Goal: Task Accomplishment & Management: Use online tool/utility

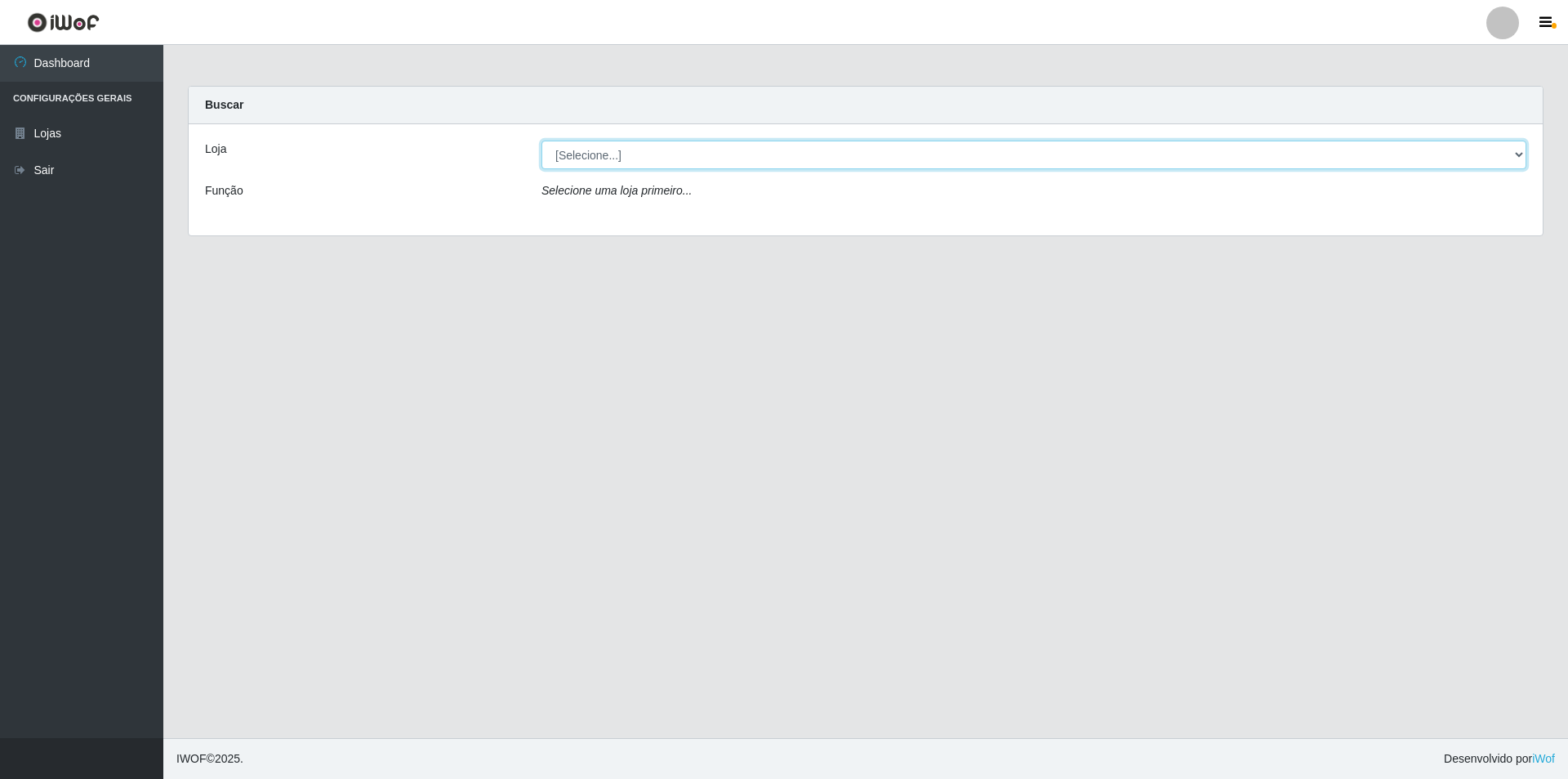
click at [630, 158] on select "[Selecione...] Atacado Vem - Loja 31 [GEOGRAPHIC_DATA]" at bounding box center [1034, 154] width 985 height 28
select select "437"
click at [542, 140] on select "[Selecione...] Atacado Vem - Loja 31 [GEOGRAPHIC_DATA]" at bounding box center [1034, 154] width 985 height 28
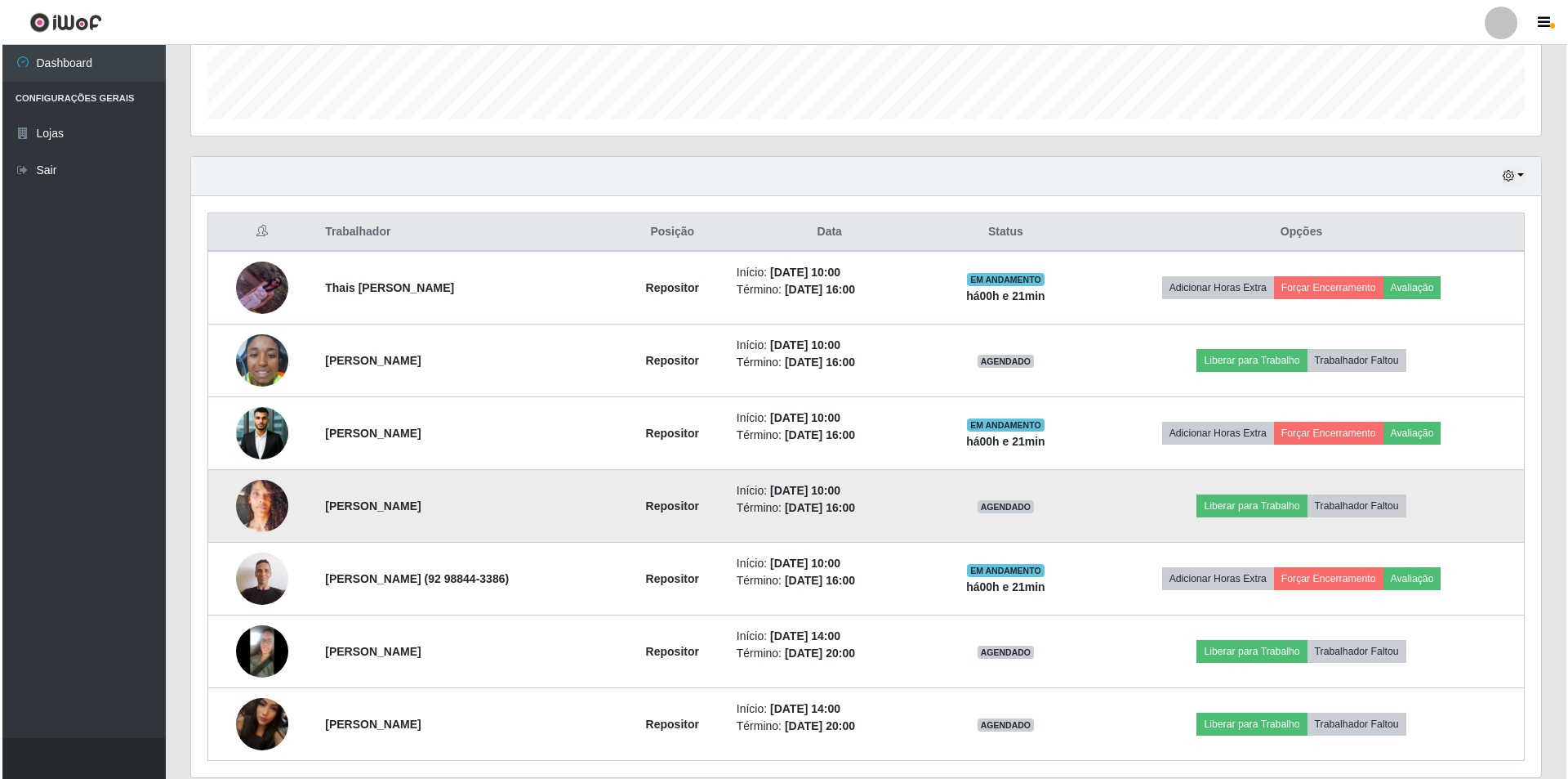
scroll to position [524, 0]
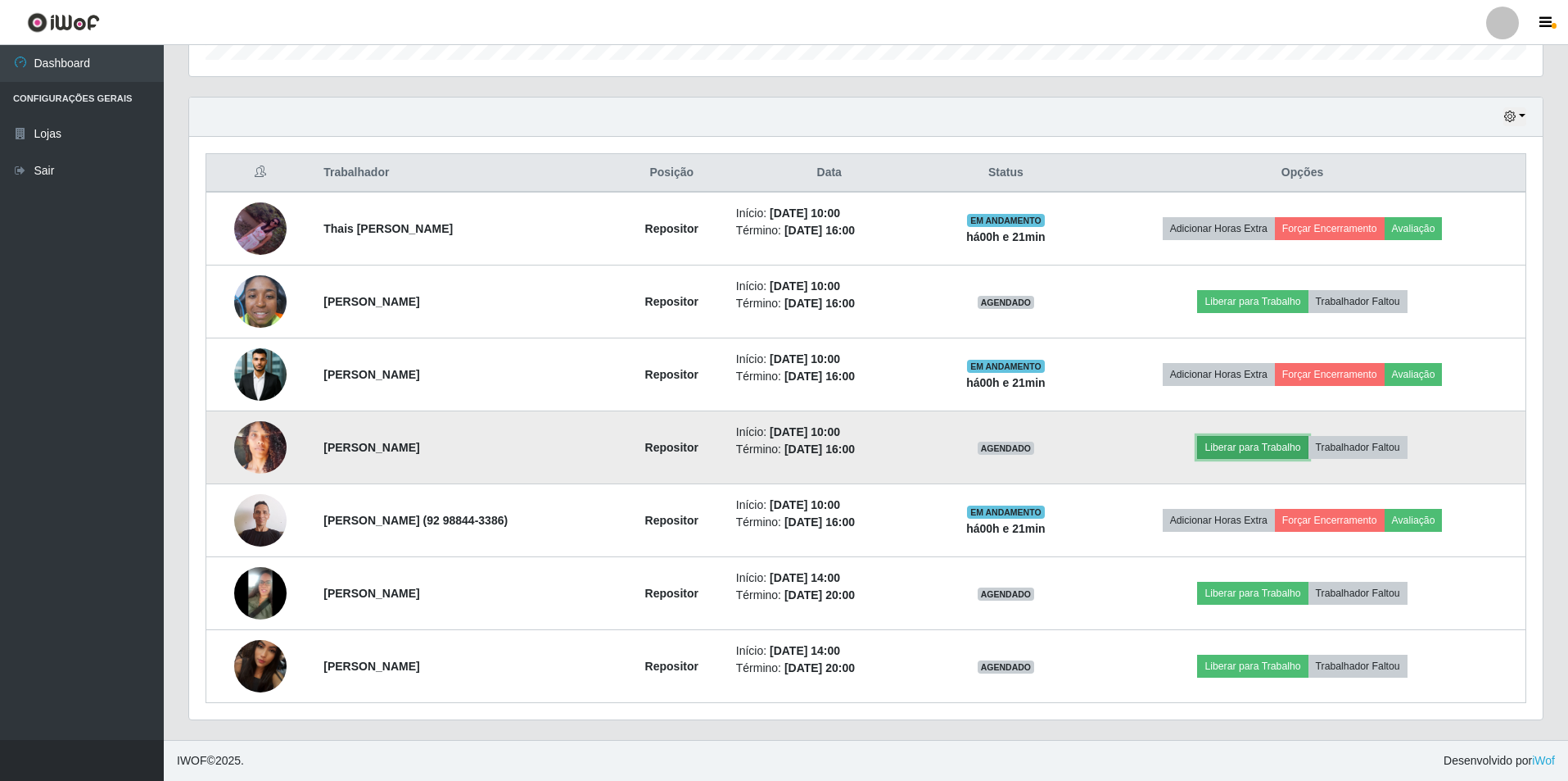
click at [1235, 441] on button "Liberar para Trabalho" at bounding box center [1252, 447] width 111 height 23
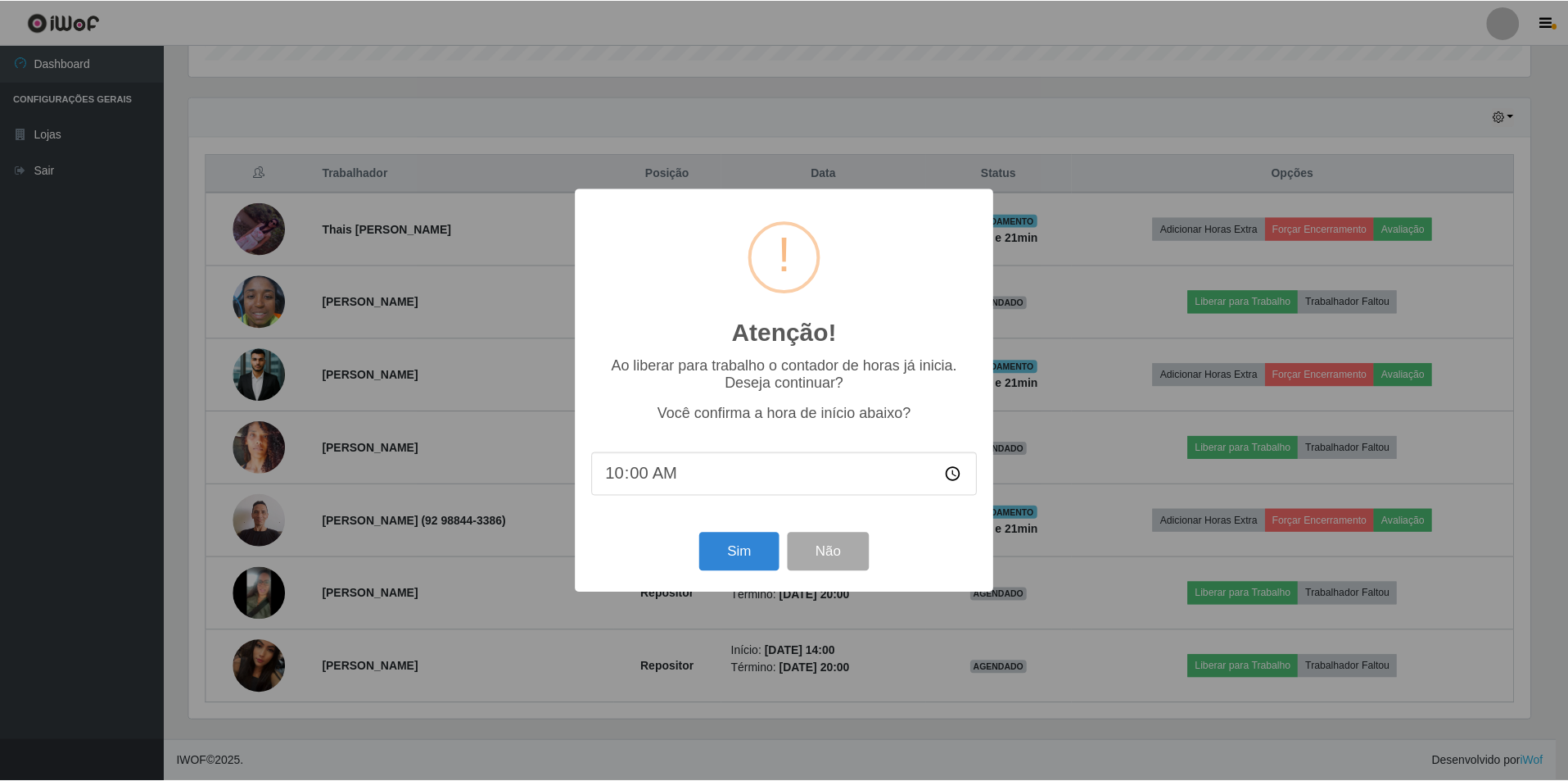
scroll to position [340, 1345]
click at [625, 480] on input "10:00" at bounding box center [786, 474] width 387 height 43
click at [639, 476] on input "10:00" at bounding box center [786, 474] width 387 height 43
type input "10:21"
click at [738, 559] on button "Sim" at bounding box center [740, 551] width 80 height 38
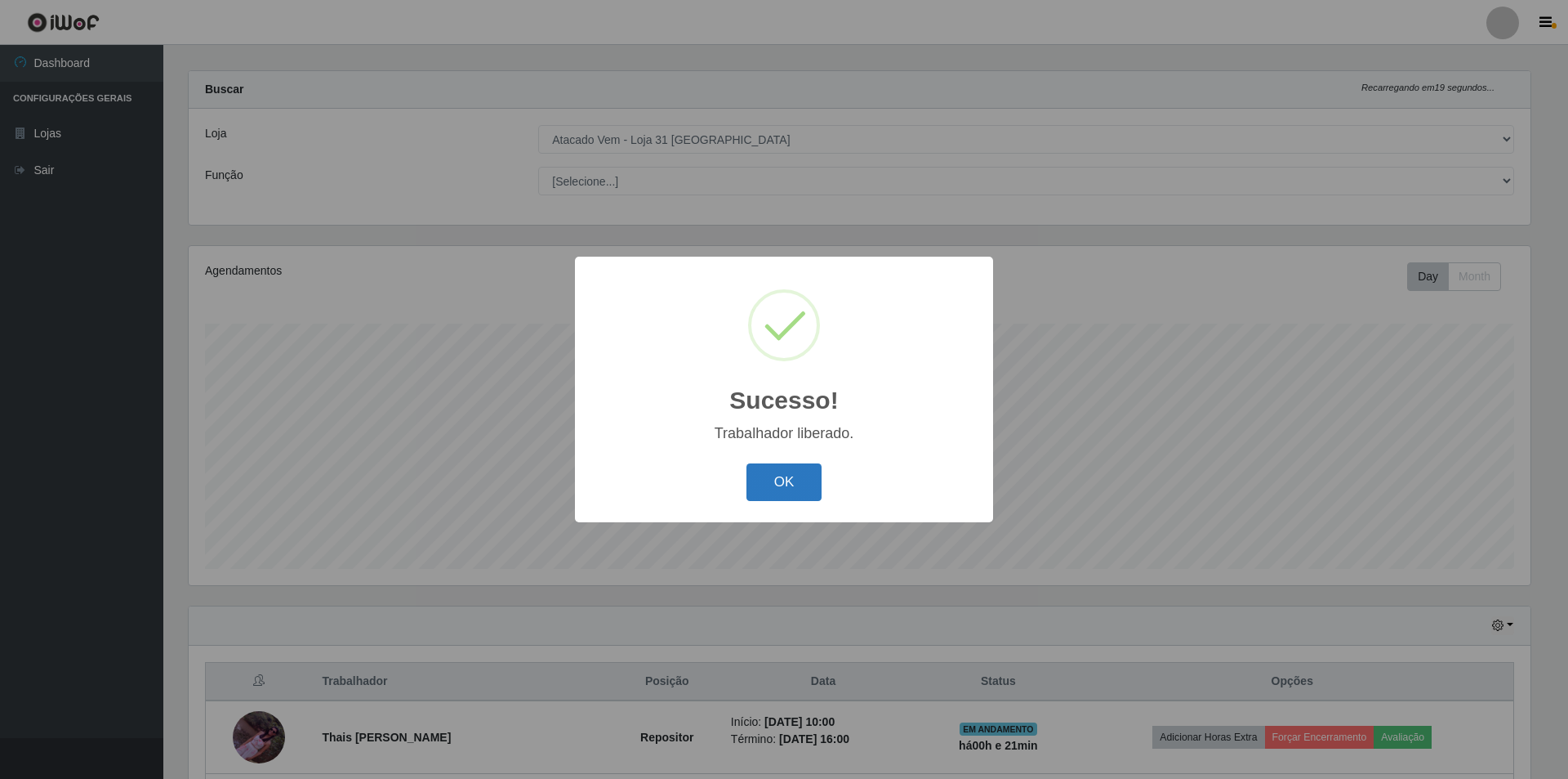
click at [775, 486] on button "OK" at bounding box center [784, 482] width 76 height 38
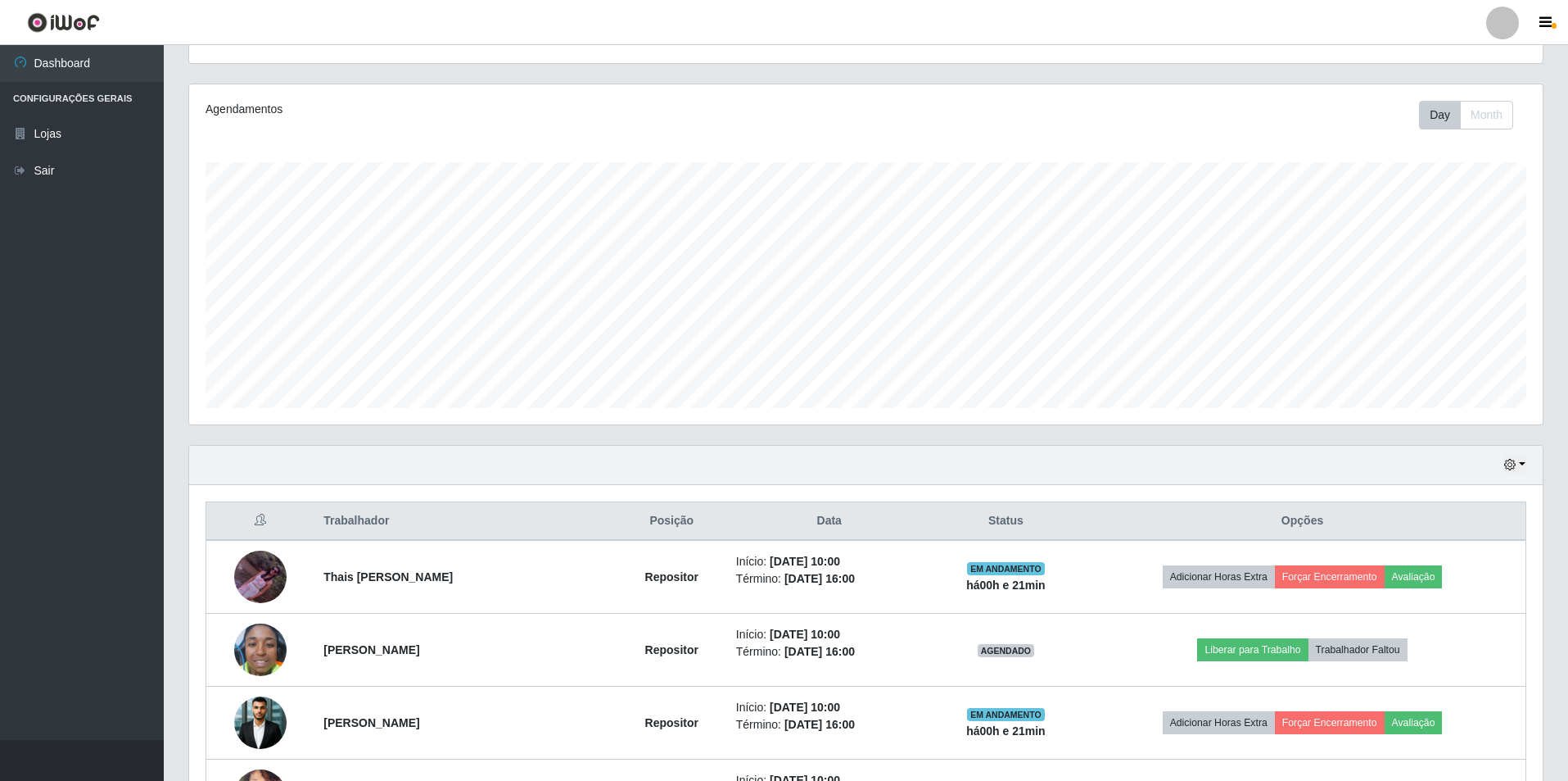
scroll to position [526, 0]
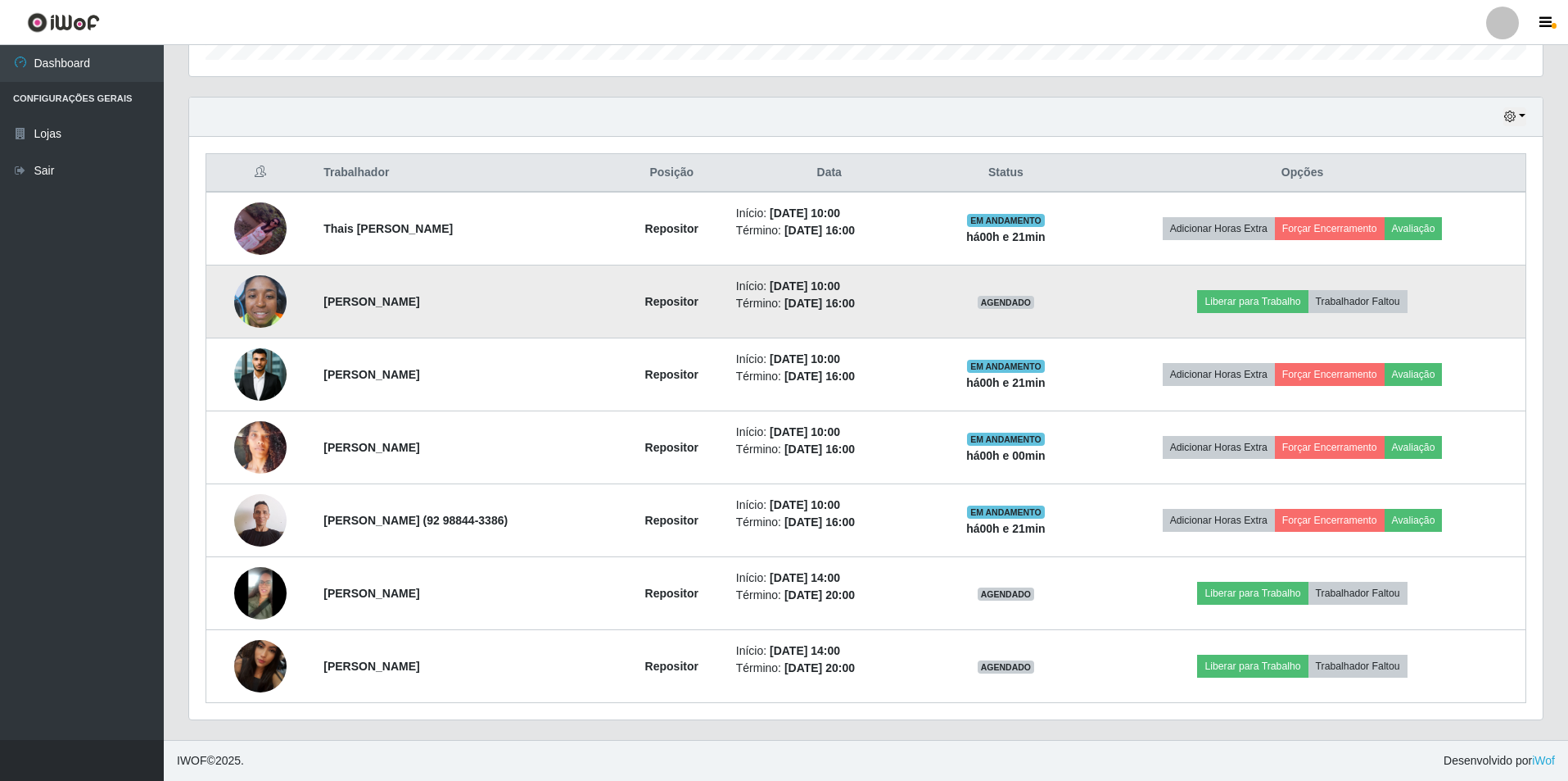
click at [261, 311] on img at bounding box center [259, 301] width 52 height 70
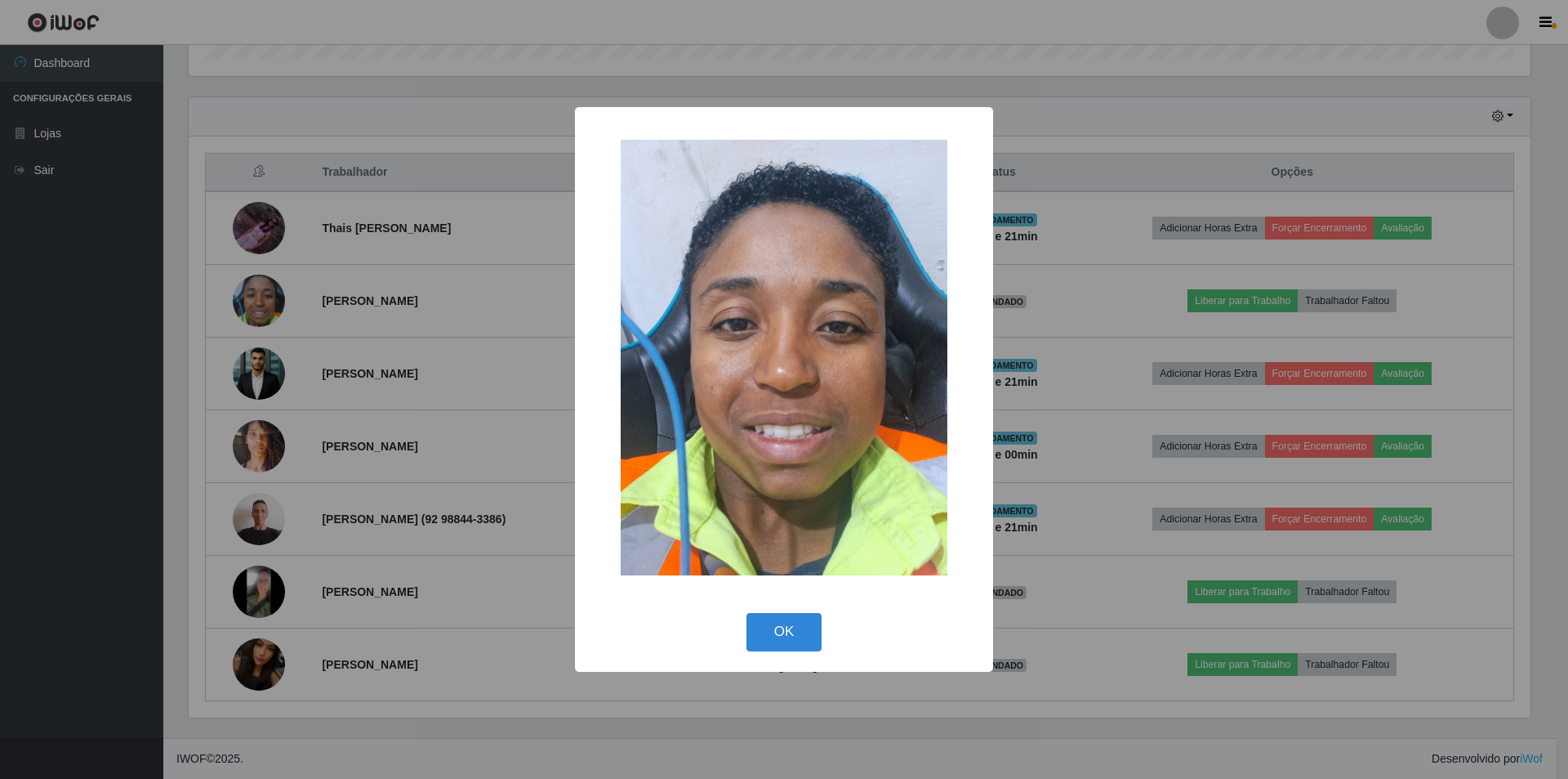
click at [356, 286] on div "× OK Cancel" at bounding box center [784, 389] width 1568 height 779
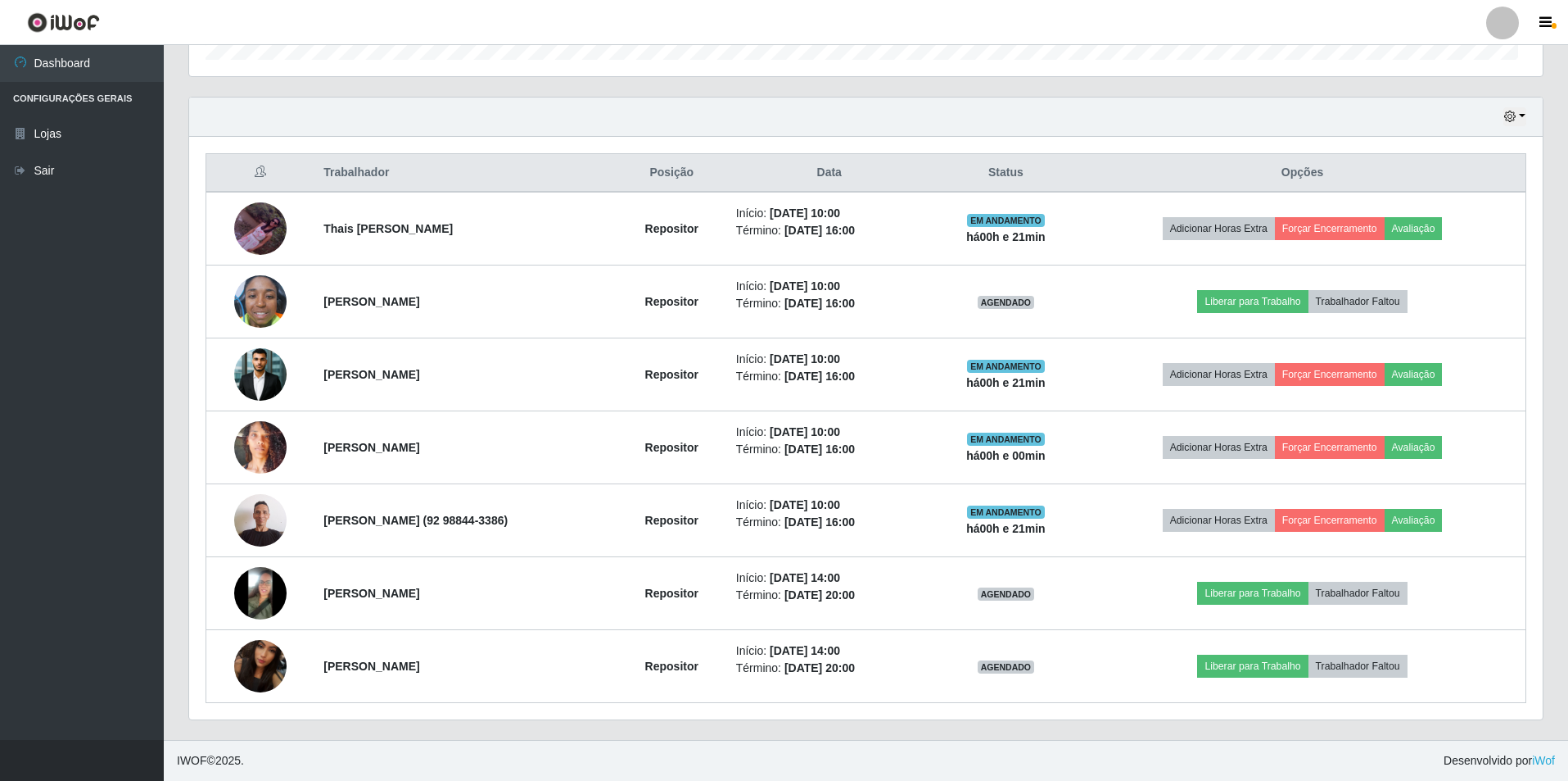
scroll to position [340, 1353]
